Goal: Task Accomplishment & Management: Use online tool/utility

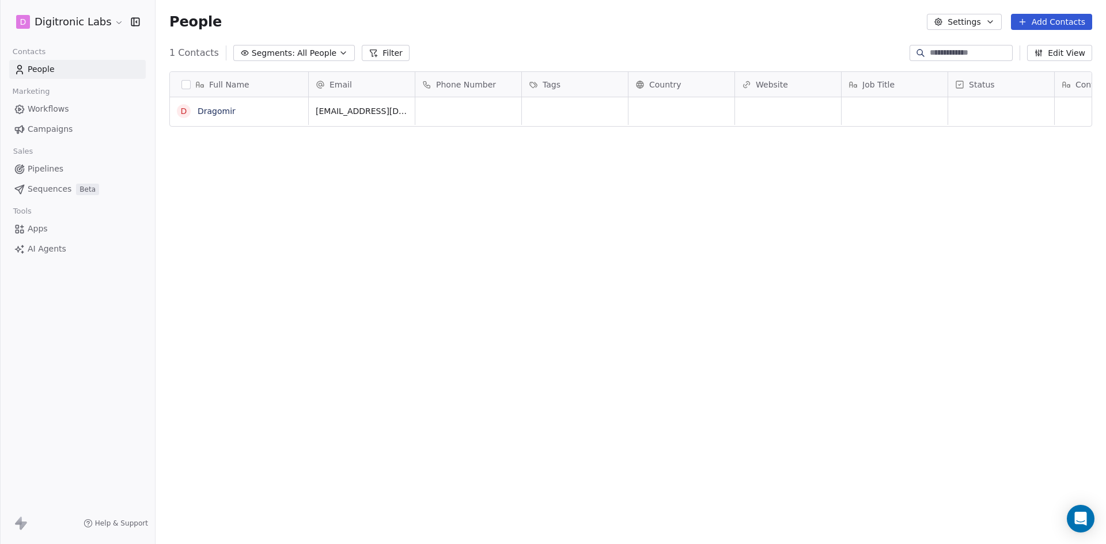
scroll to position [9, 9]
click at [222, 113] on link "Dragomir" at bounding box center [217, 111] width 38 height 9
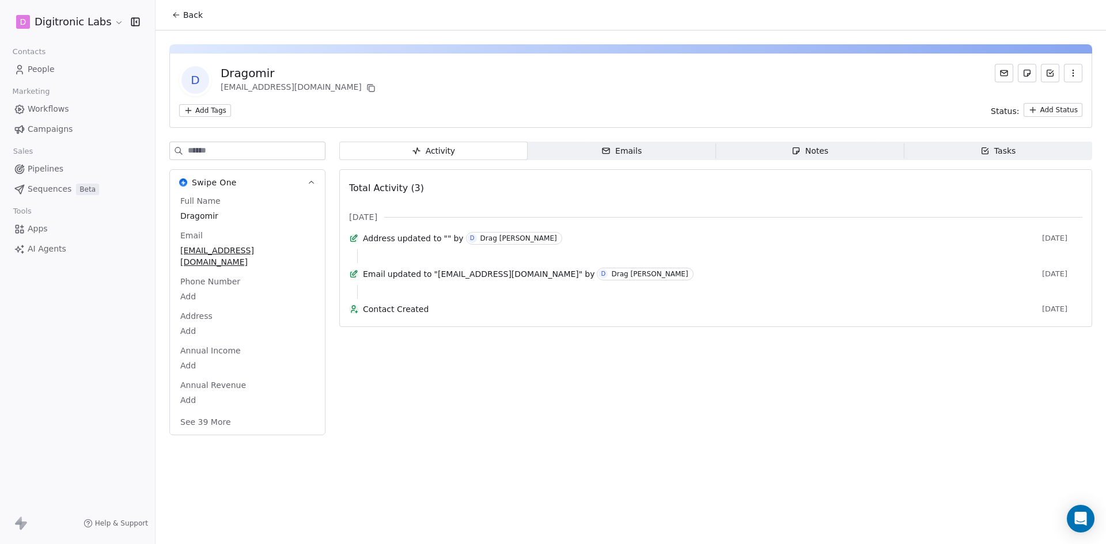
click at [630, 147] on div "Emails" at bounding box center [621, 151] width 40 height 12
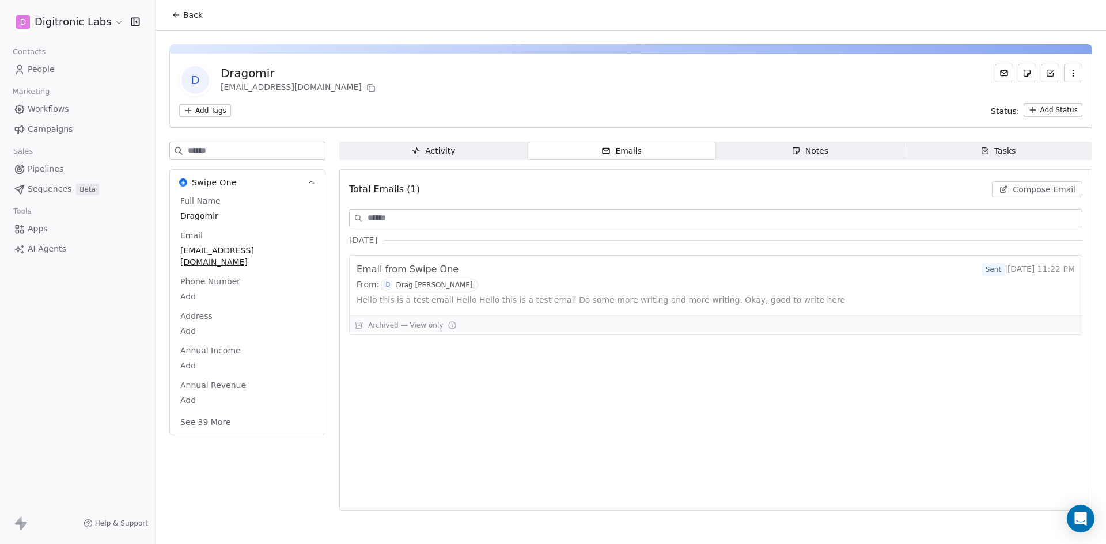
click at [772, 144] on span "Notes Notes" at bounding box center [810, 151] width 188 height 18
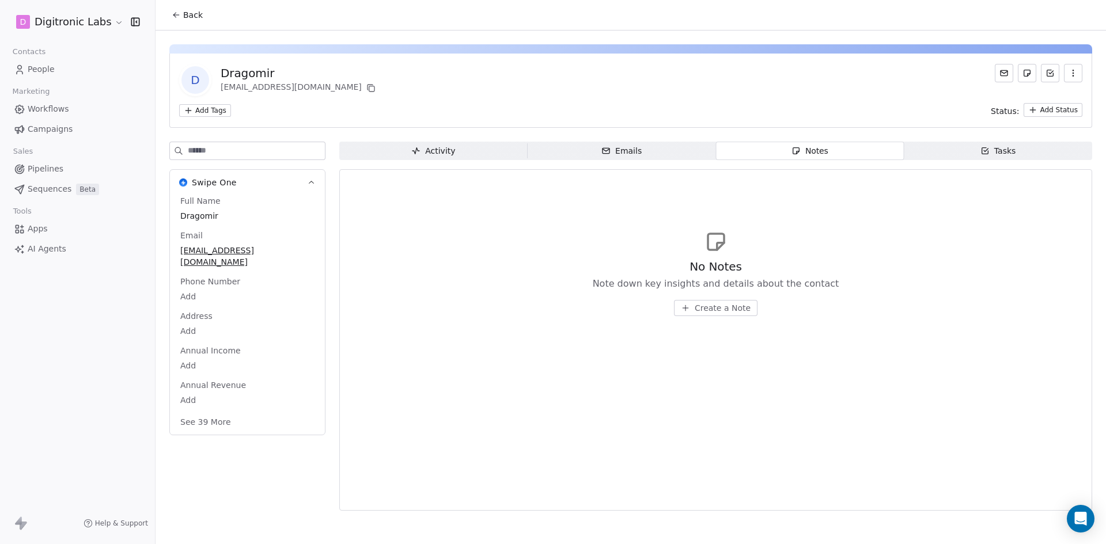
click at [977, 158] on span "Tasks Tasks" at bounding box center [998, 151] width 188 height 18
click at [684, 149] on span "Emails Emails" at bounding box center [622, 151] width 188 height 18
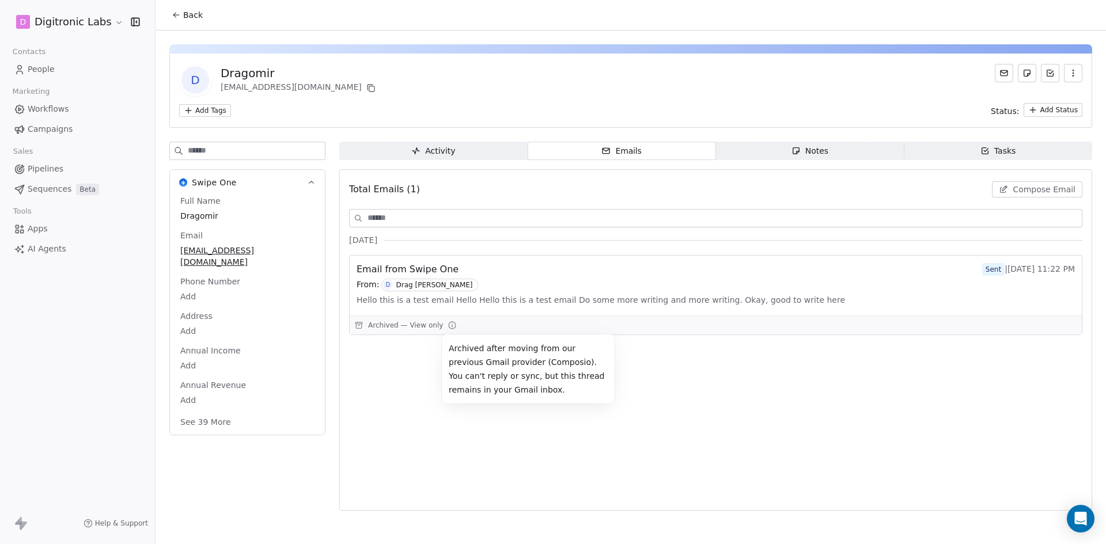
click at [452, 327] on icon at bounding box center [452, 326] width 1 height 2
click at [219, 316] on body "D Digitronic Labs Contacts People Marketing Workflows Campaigns Sales Pipelines…" at bounding box center [553, 272] width 1106 height 544
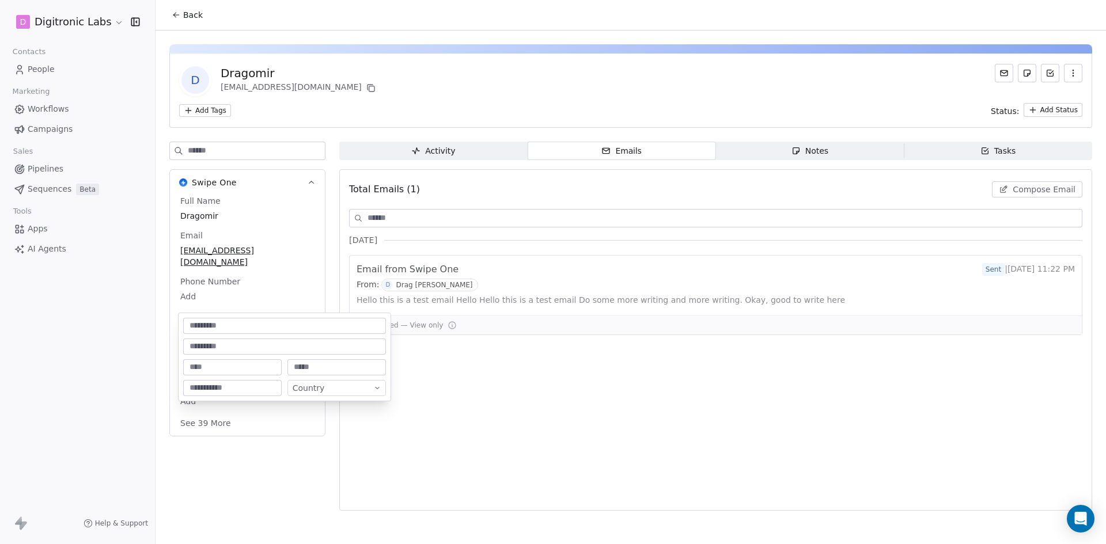
click at [552, 453] on html "D Digitronic Labs Contacts People Marketing Workflows Campaigns Sales Pipelines…" at bounding box center [553, 272] width 1106 height 544
click at [47, 69] on span "People" at bounding box center [41, 69] width 27 height 12
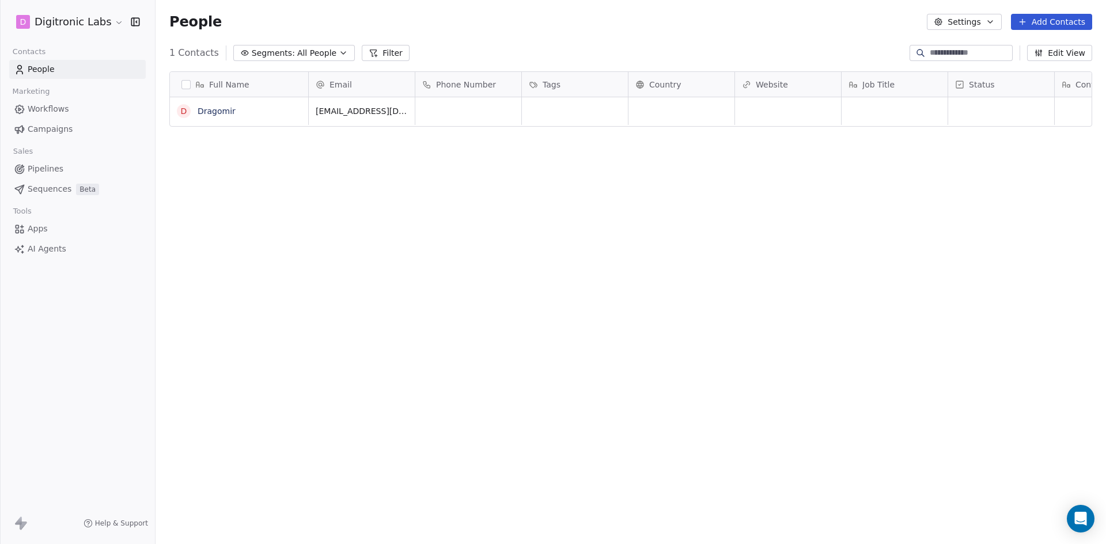
scroll to position [470, 942]
click at [52, 105] on span "Workflows" at bounding box center [48, 109] width 41 height 12
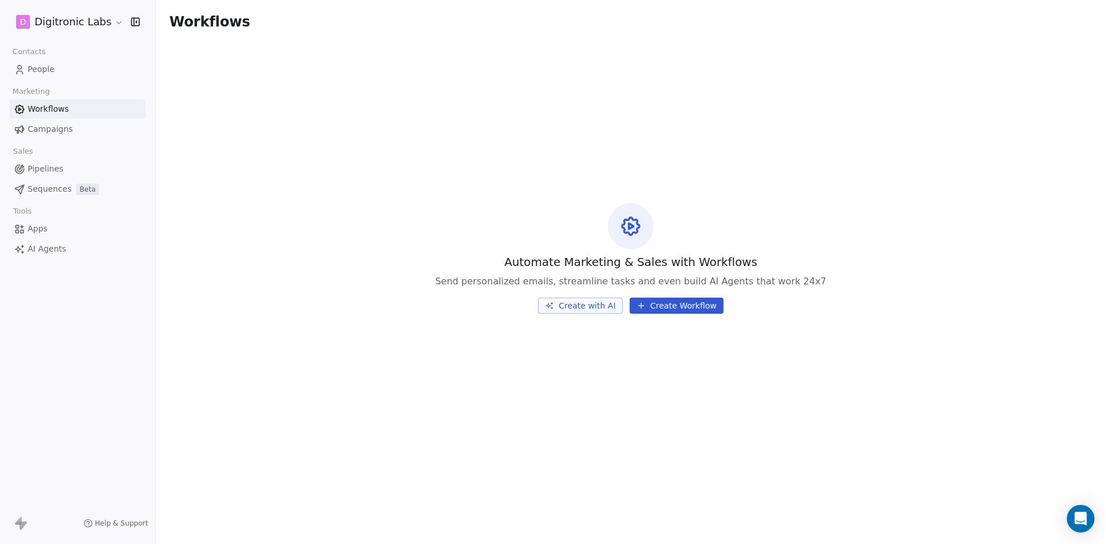
click at [674, 309] on button "Create Workflow" at bounding box center [677, 306] width 94 height 16
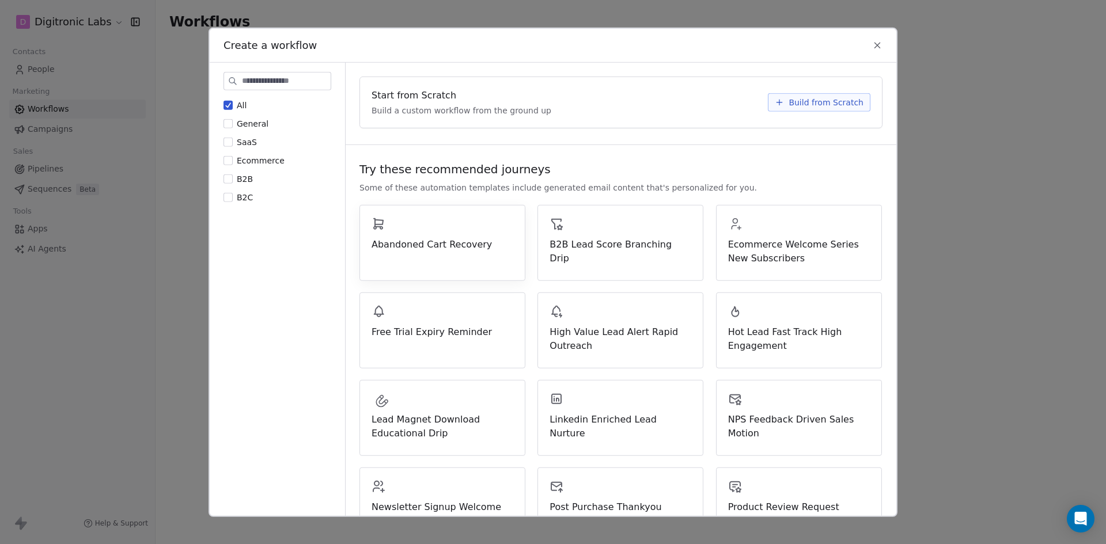
click at [456, 233] on div "Abandoned Cart Recovery" at bounding box center [442, 234] width 142 height 35
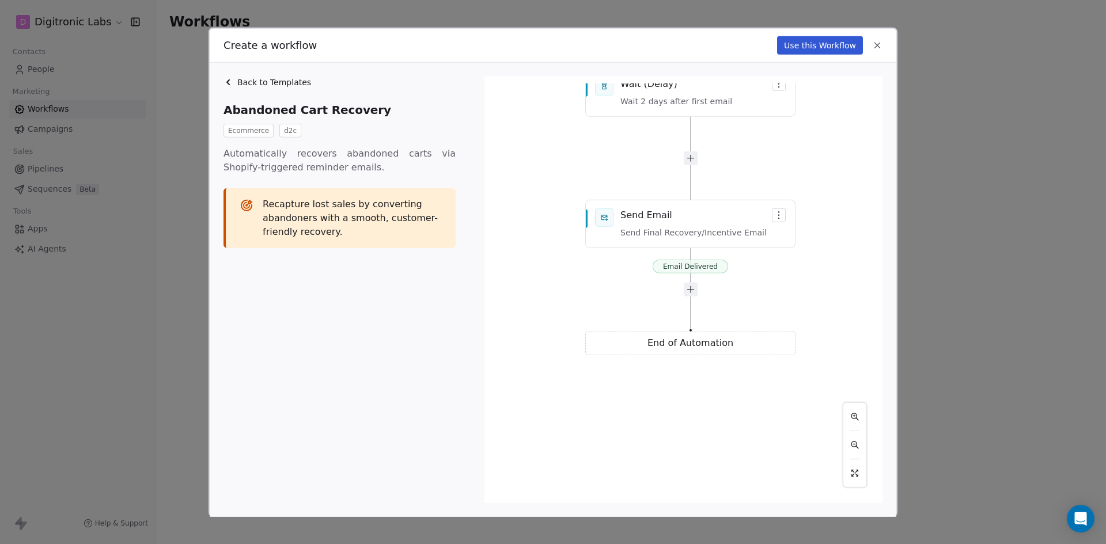
click at [238, 78] on span "Back to Templates" at bounding box center [274, 82] width 74 height 12
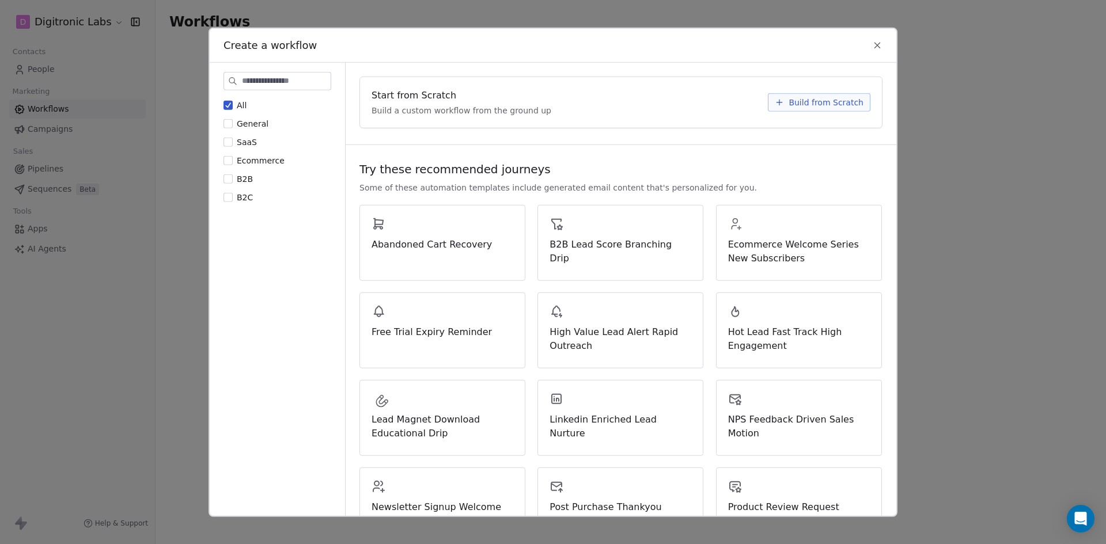
click at [258, 156] on span "Ecommerce" at bounding box center [261, 160] width 48 height 9
click at [233, 156] on button "Ecommerce" at bounding box center [227, 160] width 9 height 12
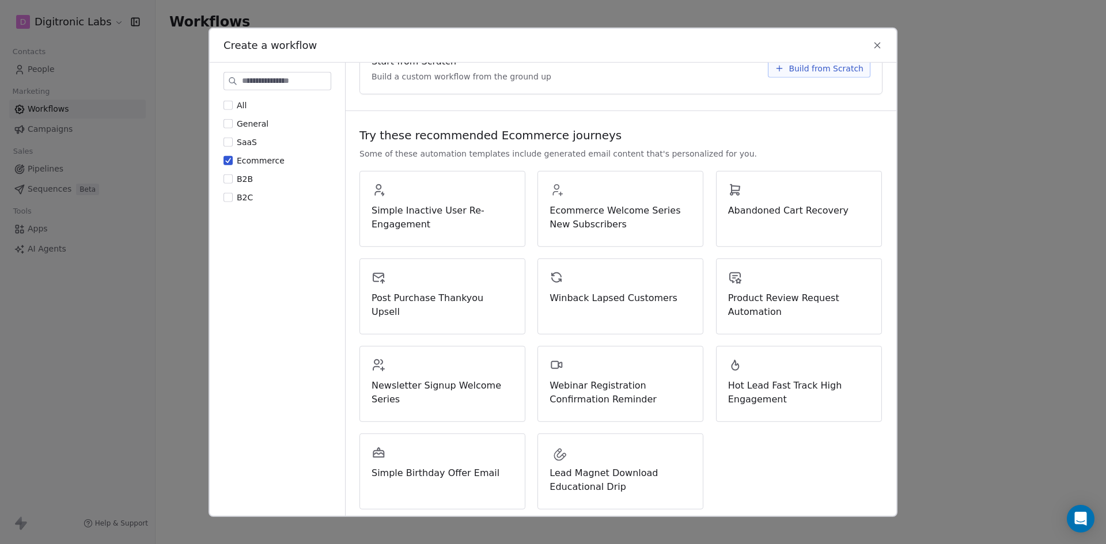
scroll to position [37, 0]
click at [623, 200] on div "Ecommerce Welcome Series New Subscribers" at bounding box center [620, 204] width 142 height 48
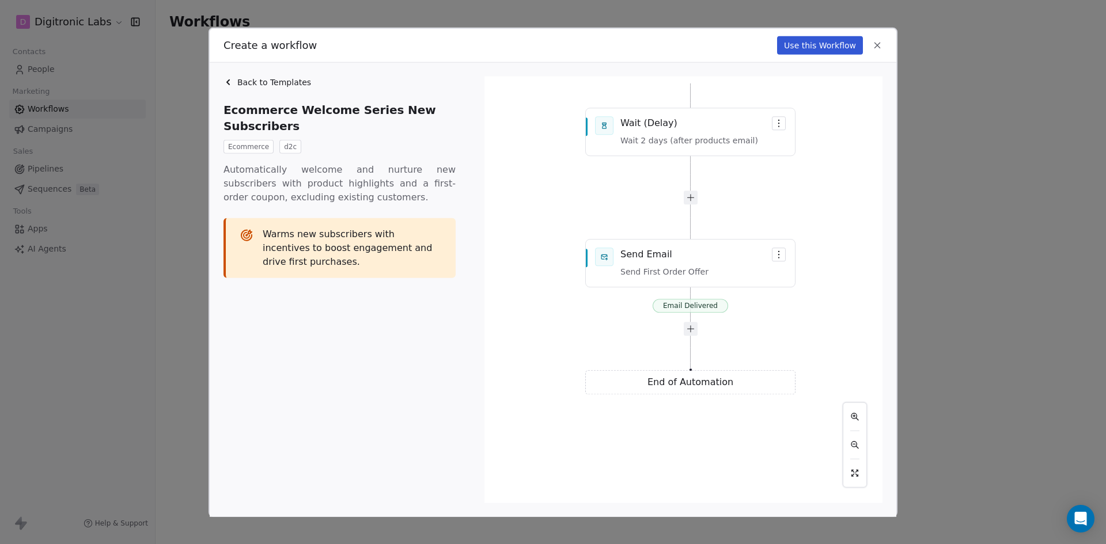
click at [877, 43] on icon at bounding box center [877, 45] width 10 height 10
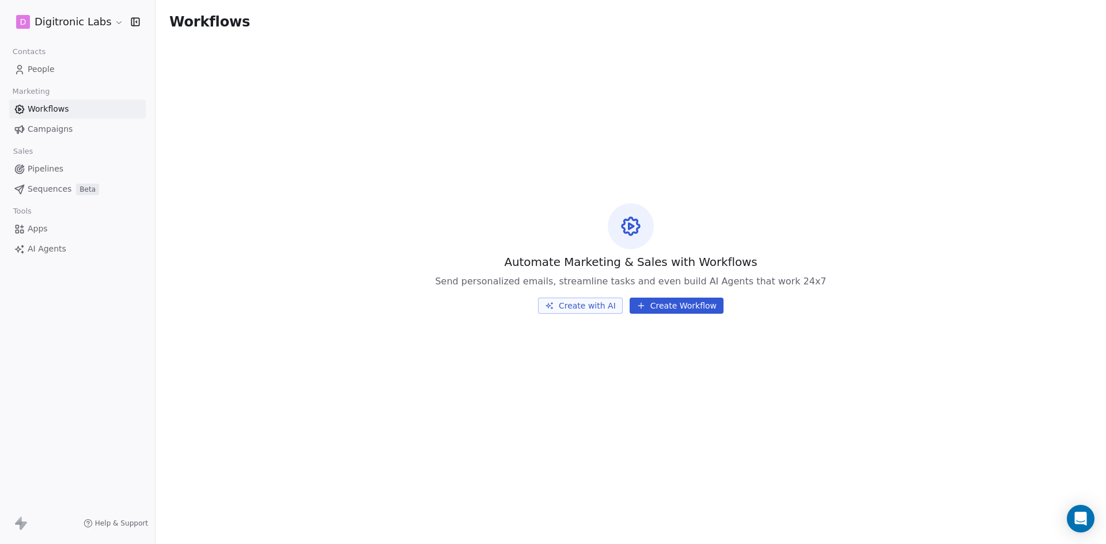
click at [52, 133] on span "Campaigns" at bounding box center [50, 129] width 45 height 12
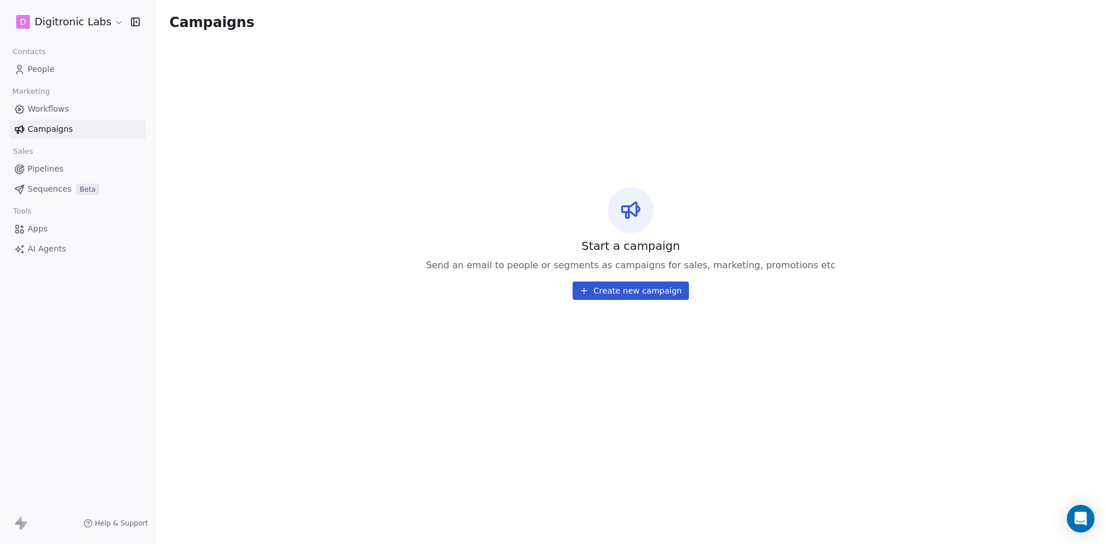
click at [51, 164] on span "Pipelines" at bounding box center [46, 169] width 36 height 12
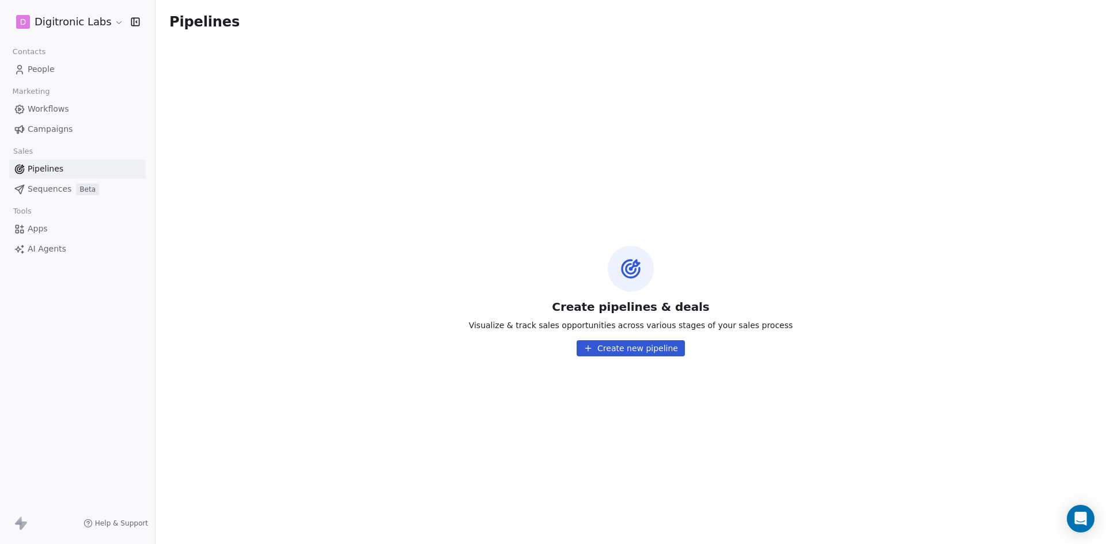
click at [59, 191] on span "Sequences" at bounding box center [50, 189] width 44 height 12
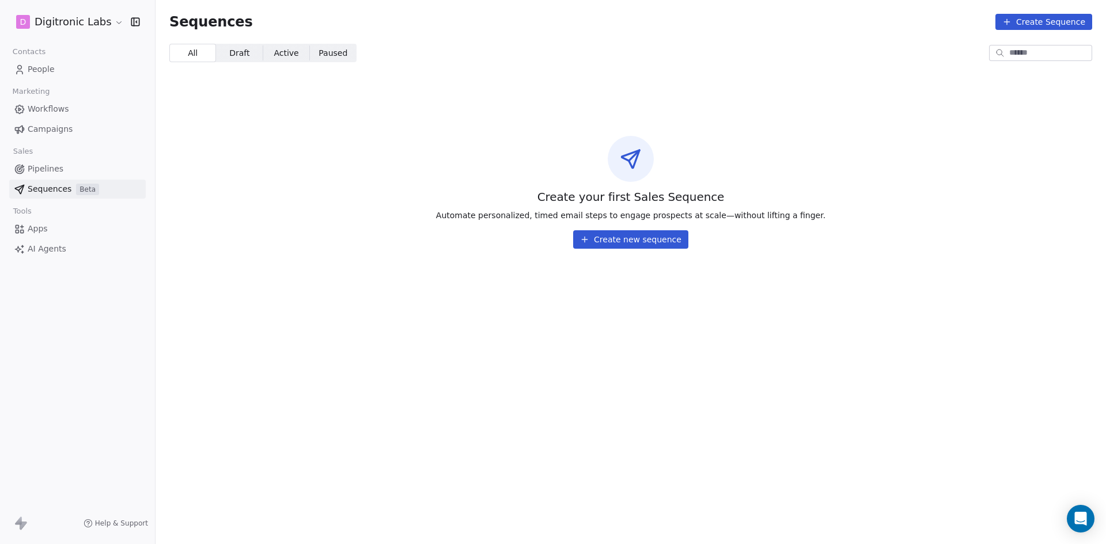
click at [613, 236] on button "Create new sequence" at bounding box center [630, 239] width 115 height 18
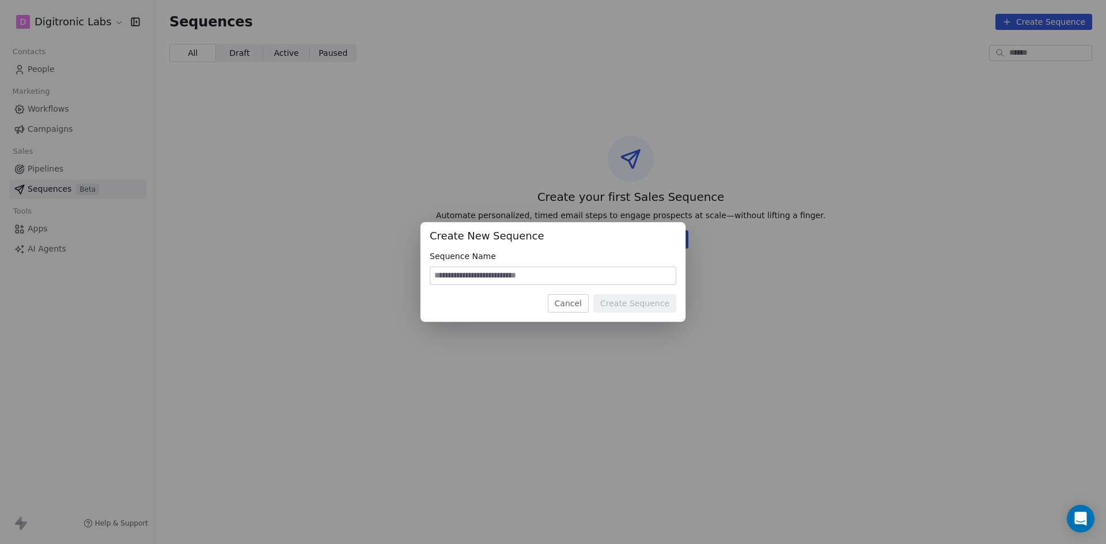
click at [573, 306] on button "Cancel" at bounding box center [568, 303] width 41 height 18
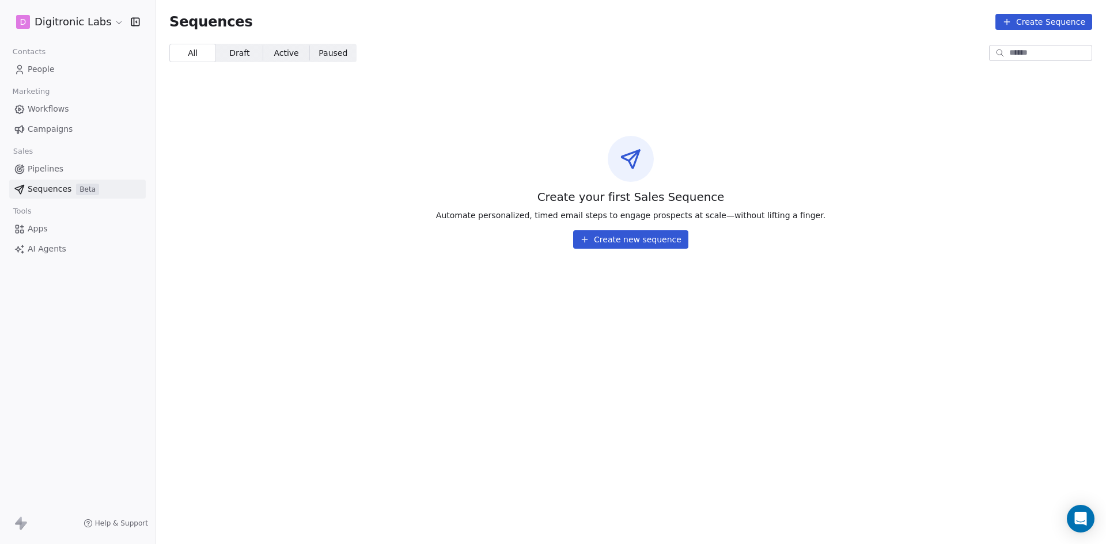
click at [55, 226] on link "Apps" at bounding box center [77, 228] width 137 height 19
